Goal: Navigation & Orientation: Find specific page/section

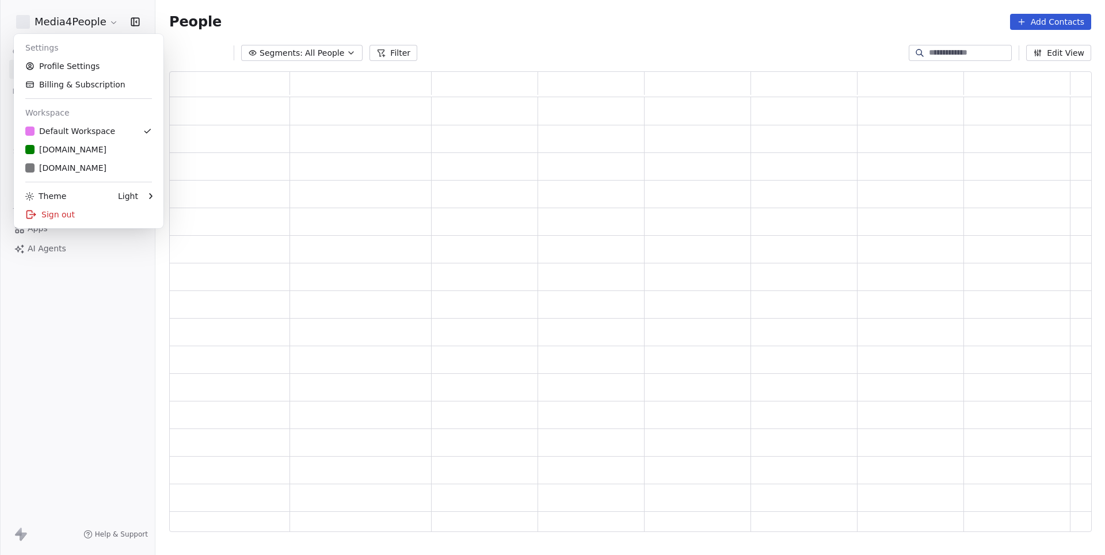
click at [95, 18] on html "Media4People Contacts People Marketing Workflows Campaigns Sales Pipelines Sequ…" at bounding box center [552, 277] width 1105 height 555
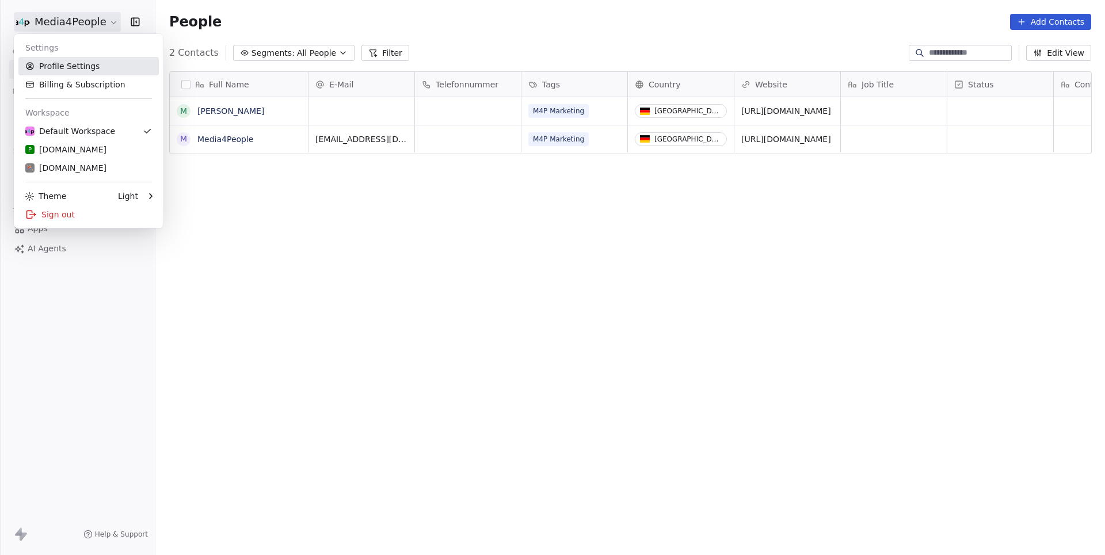
scroll to position [489, 949]
click at [75, 70] on link "Profile Settings" at bounding box center [88, 66] width 140 height 18
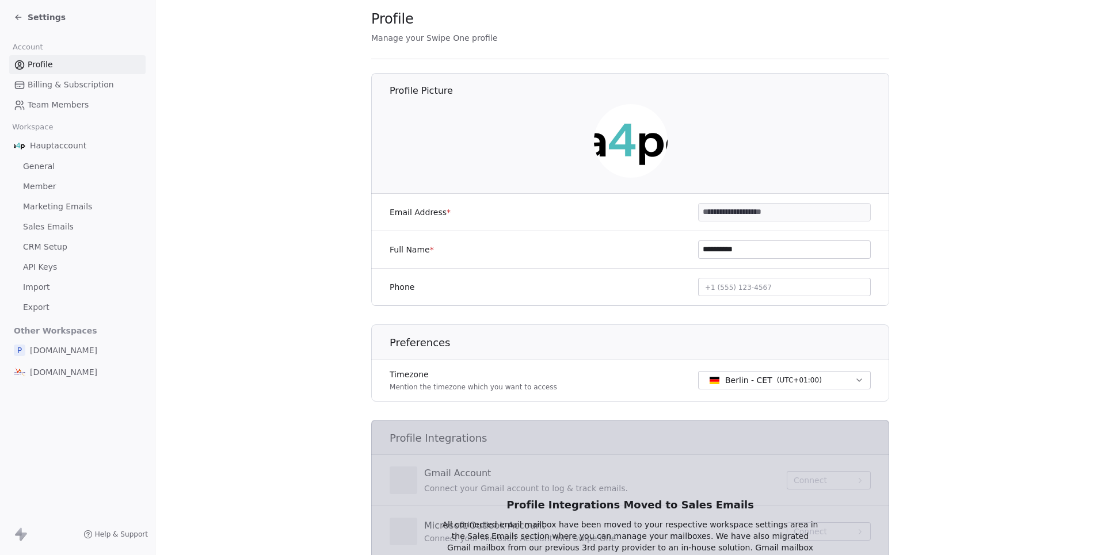
scroll to position [28, 0]
click at [67, 83] on span "Billing & Subscription" at bounding box center [71, 85] width 86 height 12
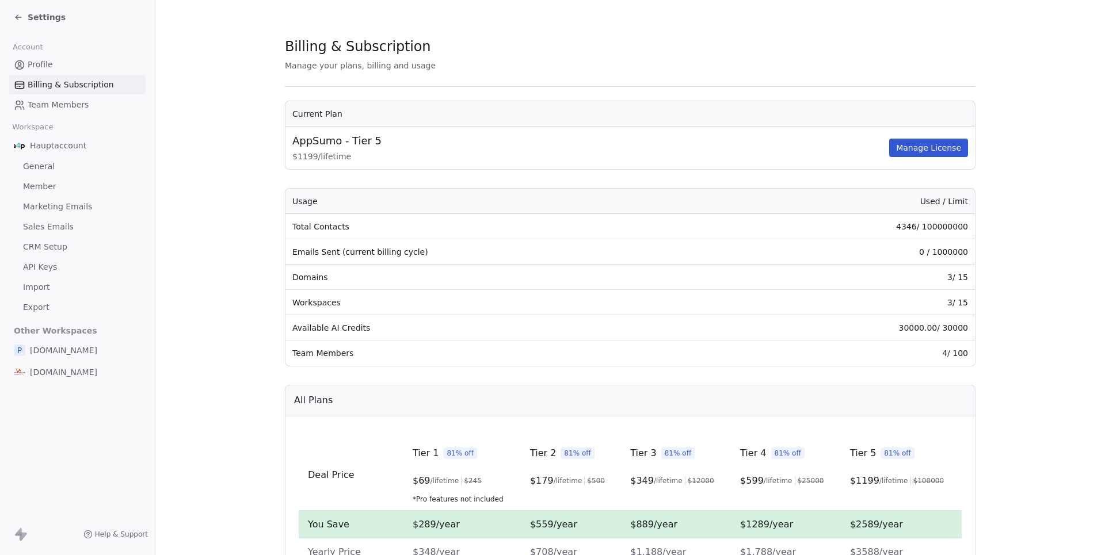
click at [59, 105] on span "Team Members" at bounding box center [58, 105] width 61 height 12
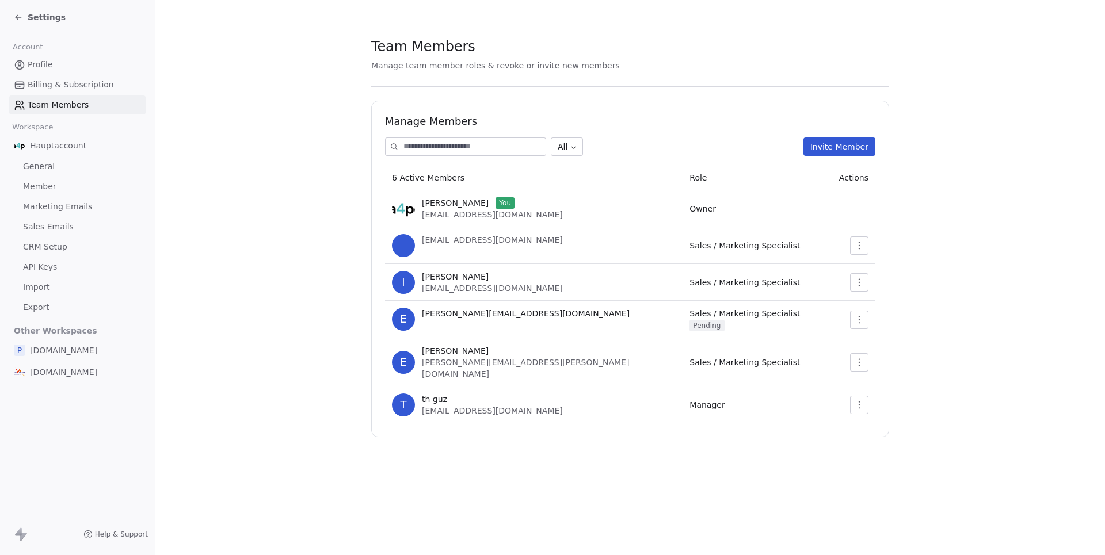
click at [52, 204] on span "Marketing Emails" at bounding box center [57, 207] width 69 height 12
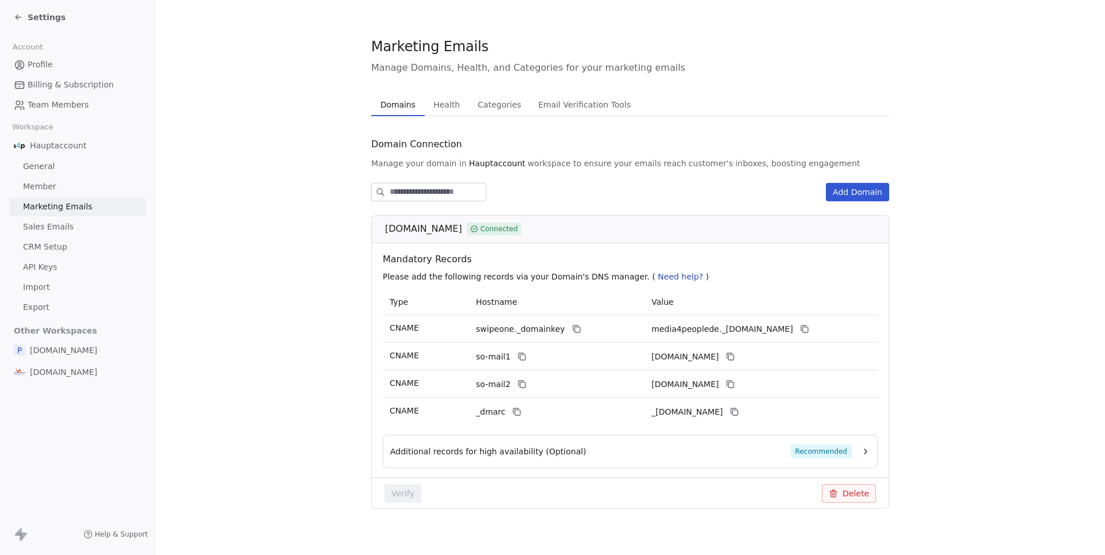
click at [445, 111] on span "Health" at bounding box center [447, 105] width 36 height 16
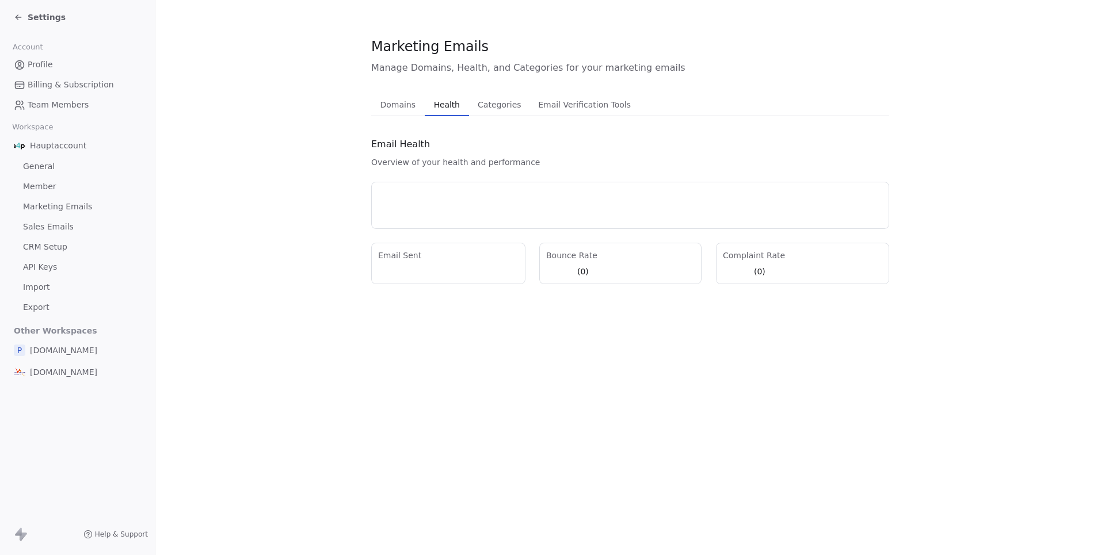
click at [484, 108] on span "Categories" at bounding box center [499, 105] width 52 height 16
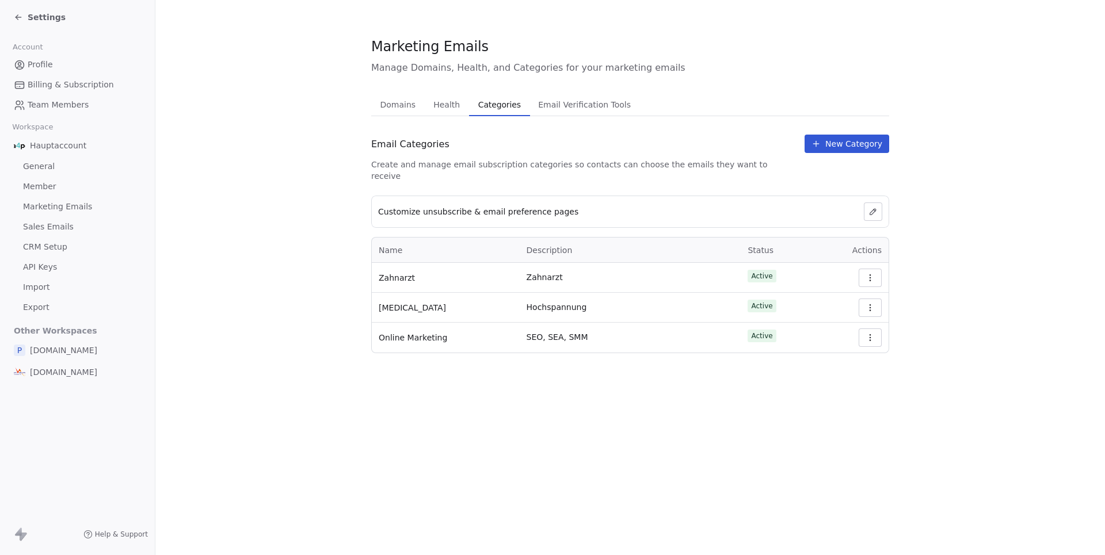
click at [590, 105] on span "Email Verification Tools" at bounding box center [584, 105] width 102 height 16
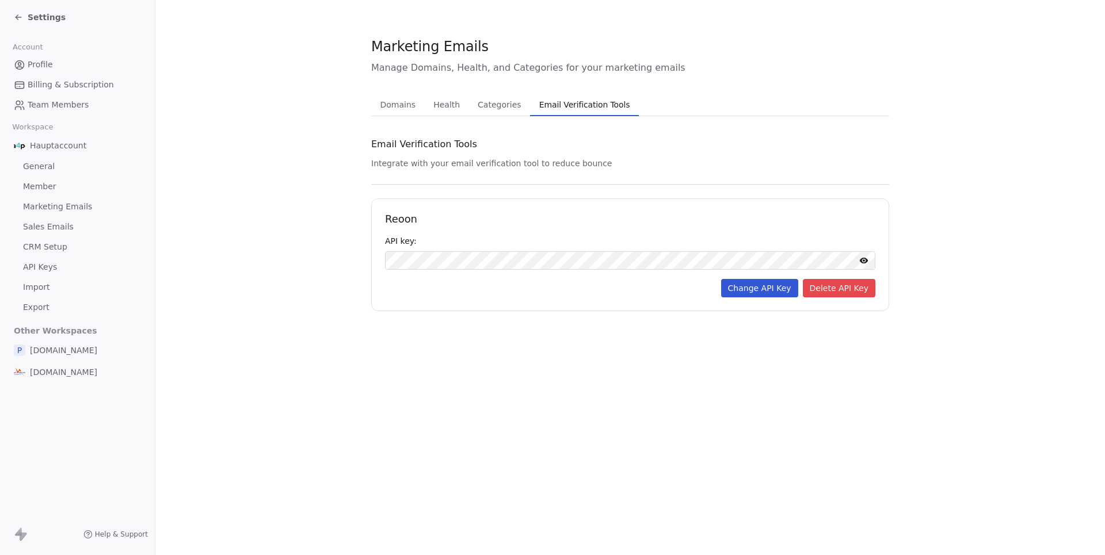
click at [33, 20] on span "Settings" at bounding box center [47, 18] width 38 height 12
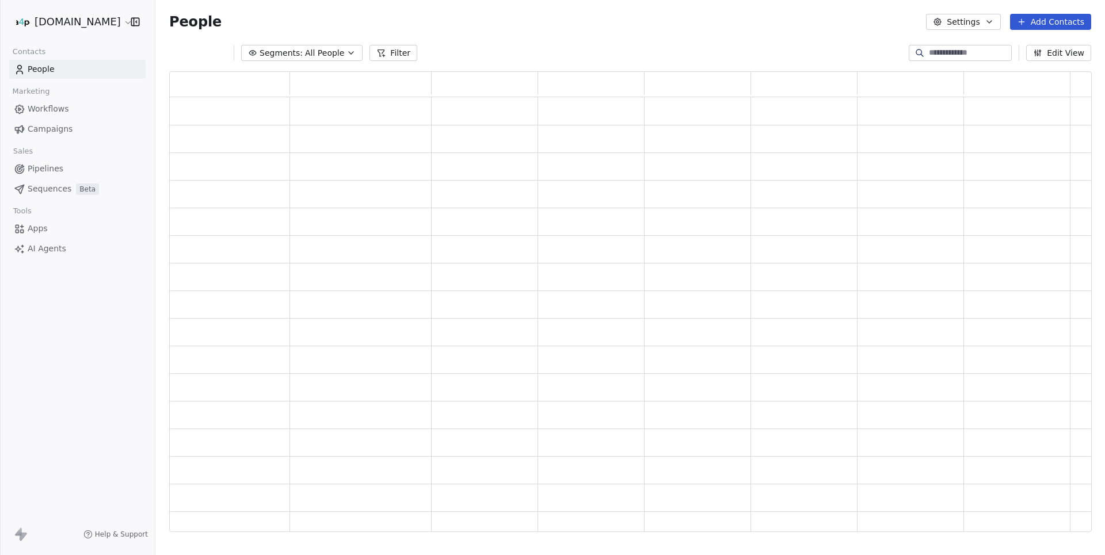
scroll to position [461, 921]
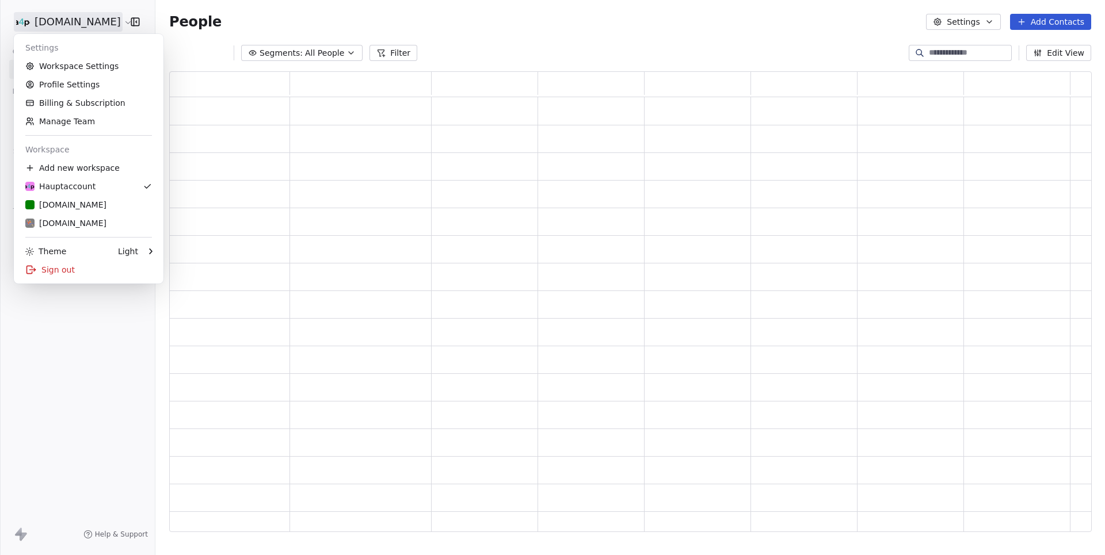
click at [86, 25] on html "[DOMAIN_NAME] Contacts People Marketing Workflows Campaigns Sales Pipelines Seq…" at bounding box center [552, 277] width 1105 height 555
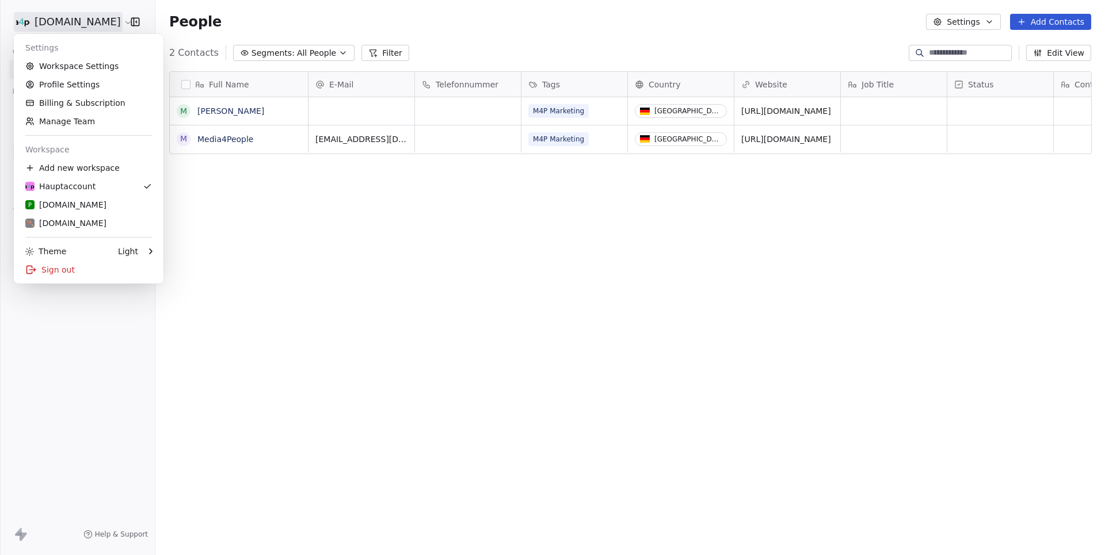
scroll to position [489, 949]
click at [71, 62] on link "Workspace Settings" at bounding box center [88, 66] width 140 height 18
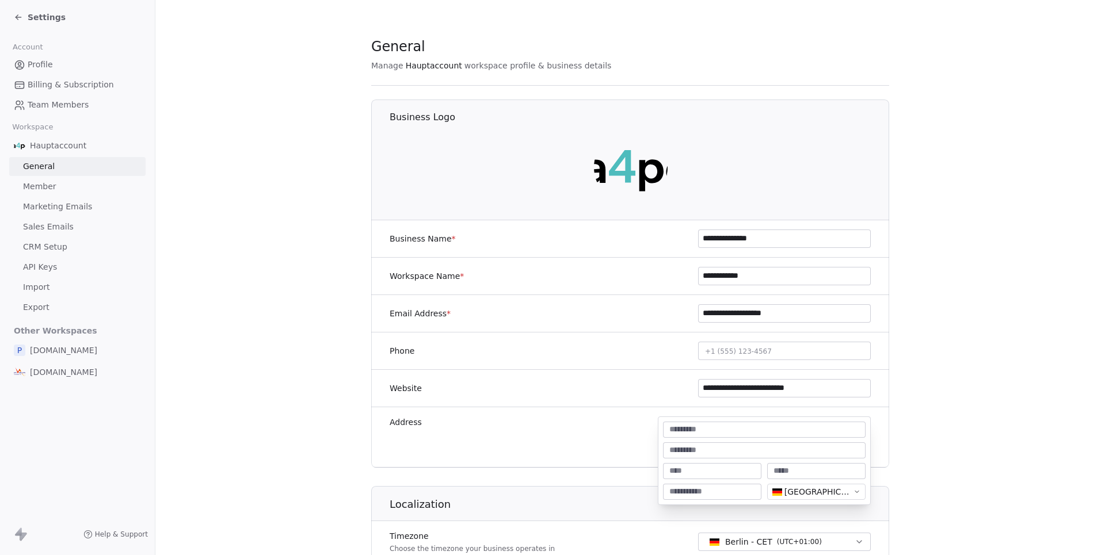
click at [810, 431] on body "**********" at bounding box center [552, 277] width 1105 height 555
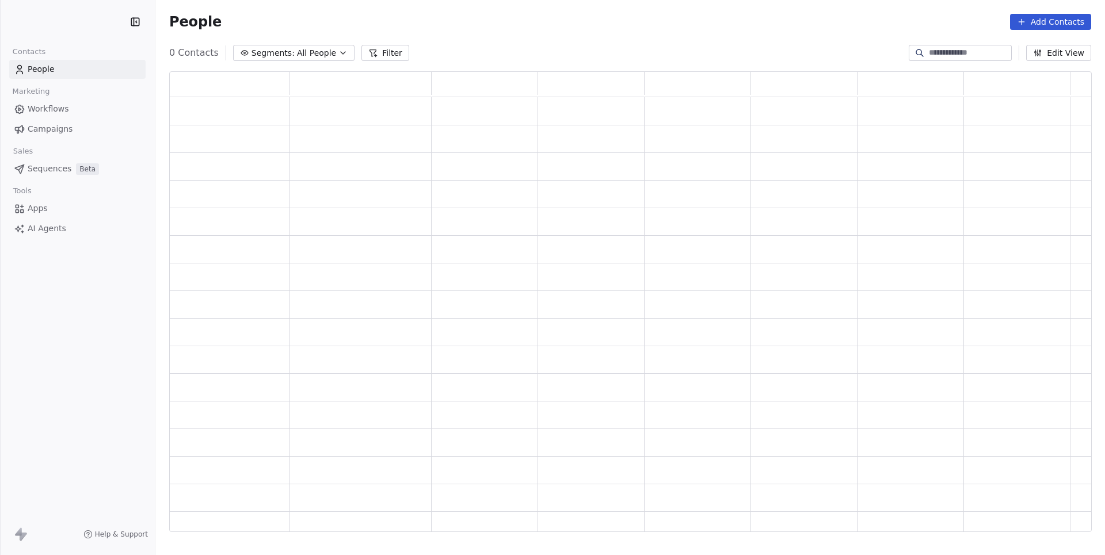
scroll to position [461, 921]
